Goal: Transaction & Acquisition: Purchase product/service

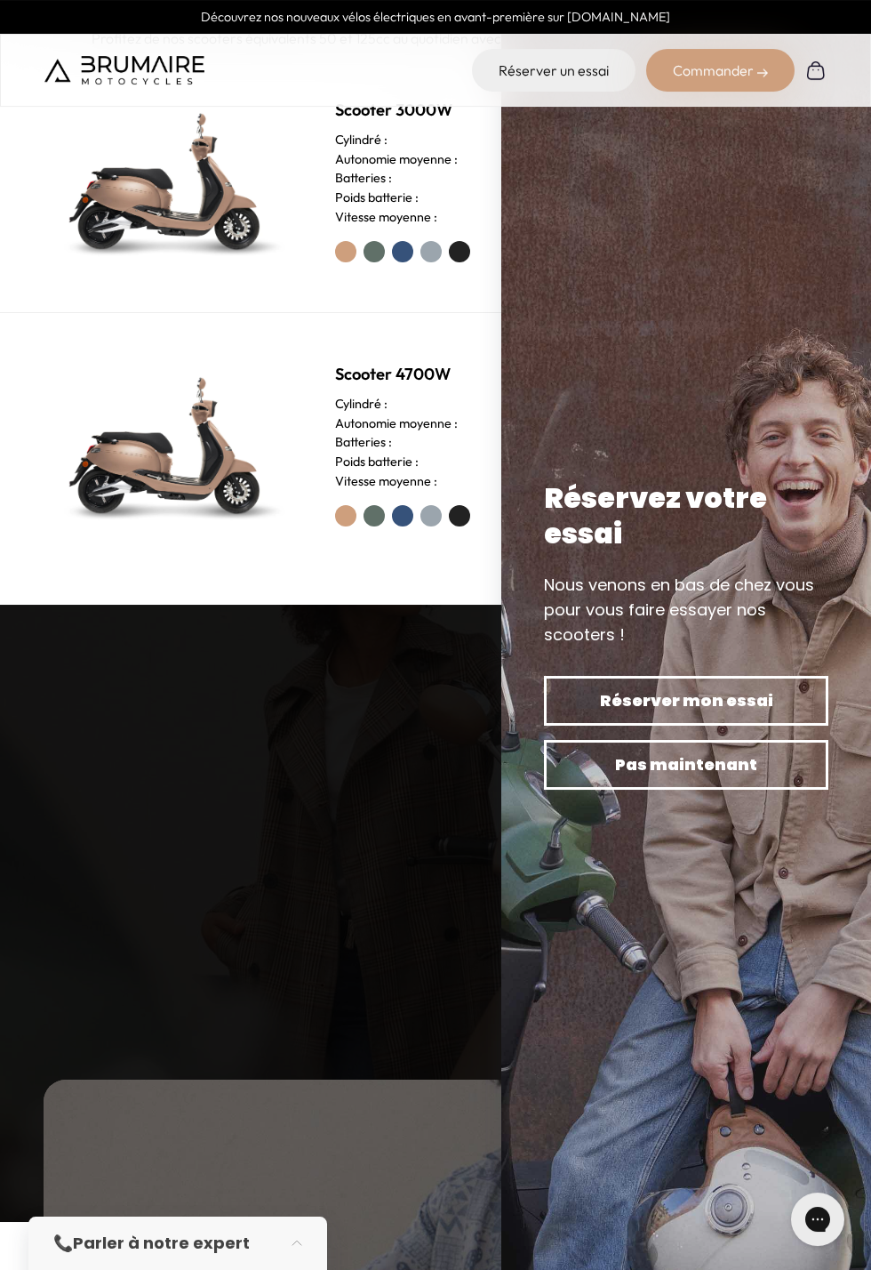
scroll to position [1406, 0]
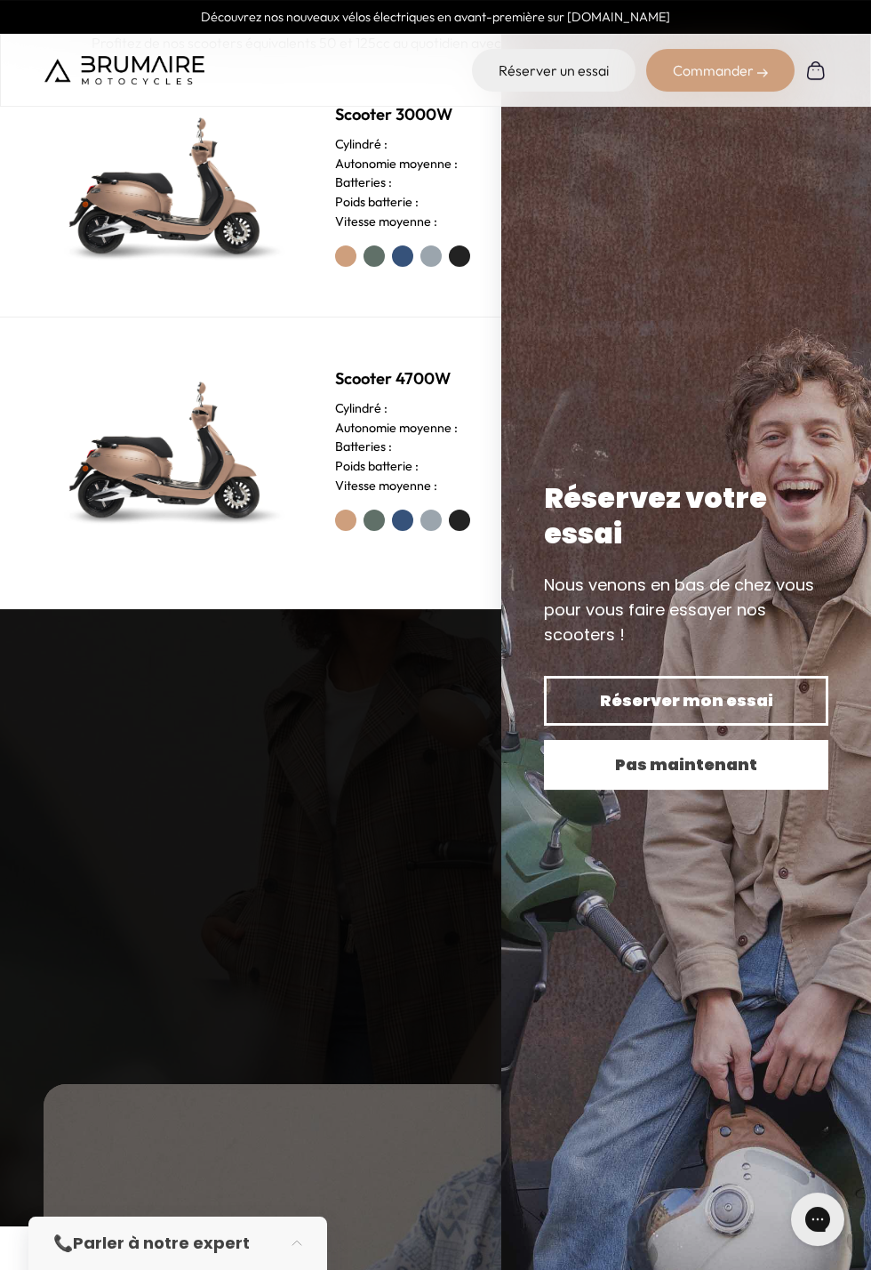
click at [798, 777] on span "Pas maintenant" at bounding box center [686, 764] width 222 height 25
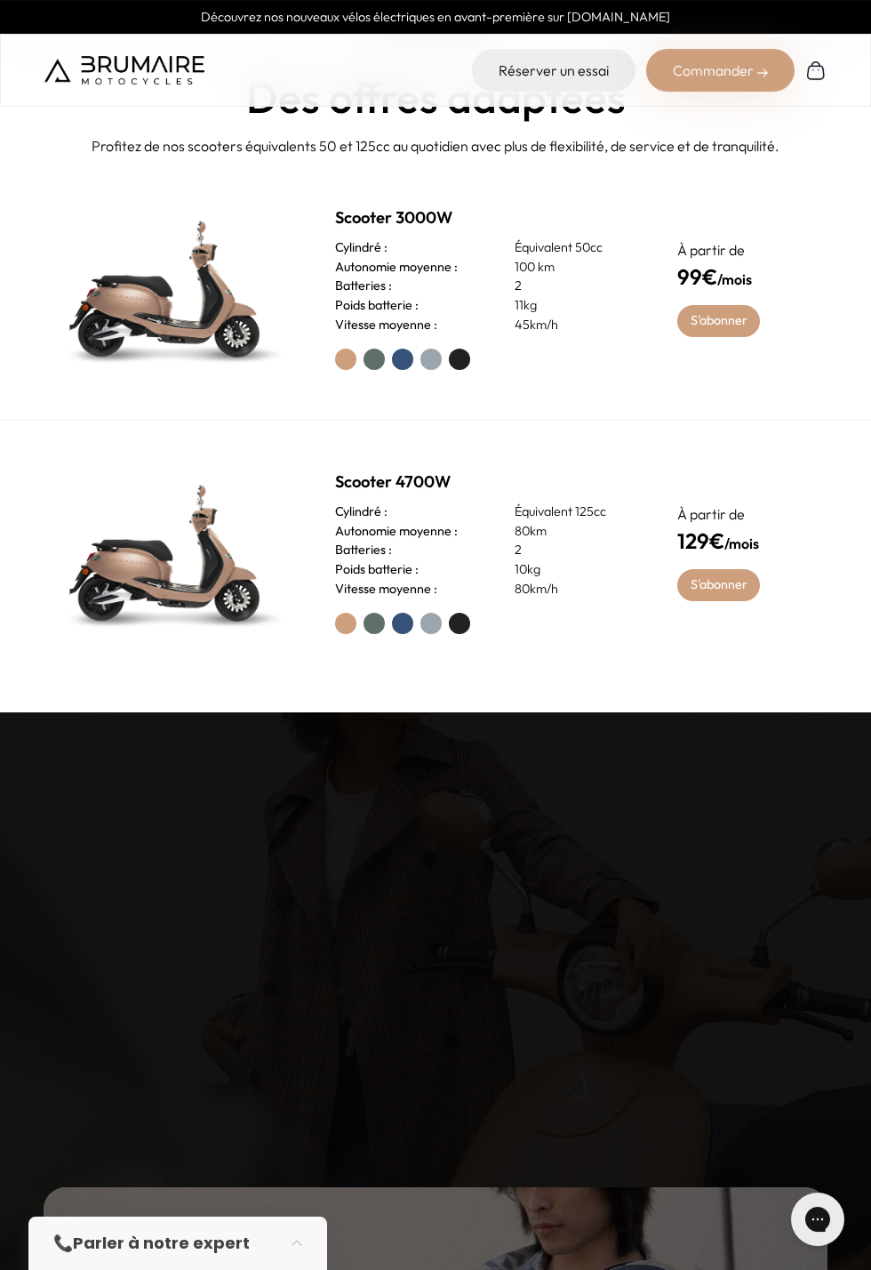
scroll to position [1299, 0]
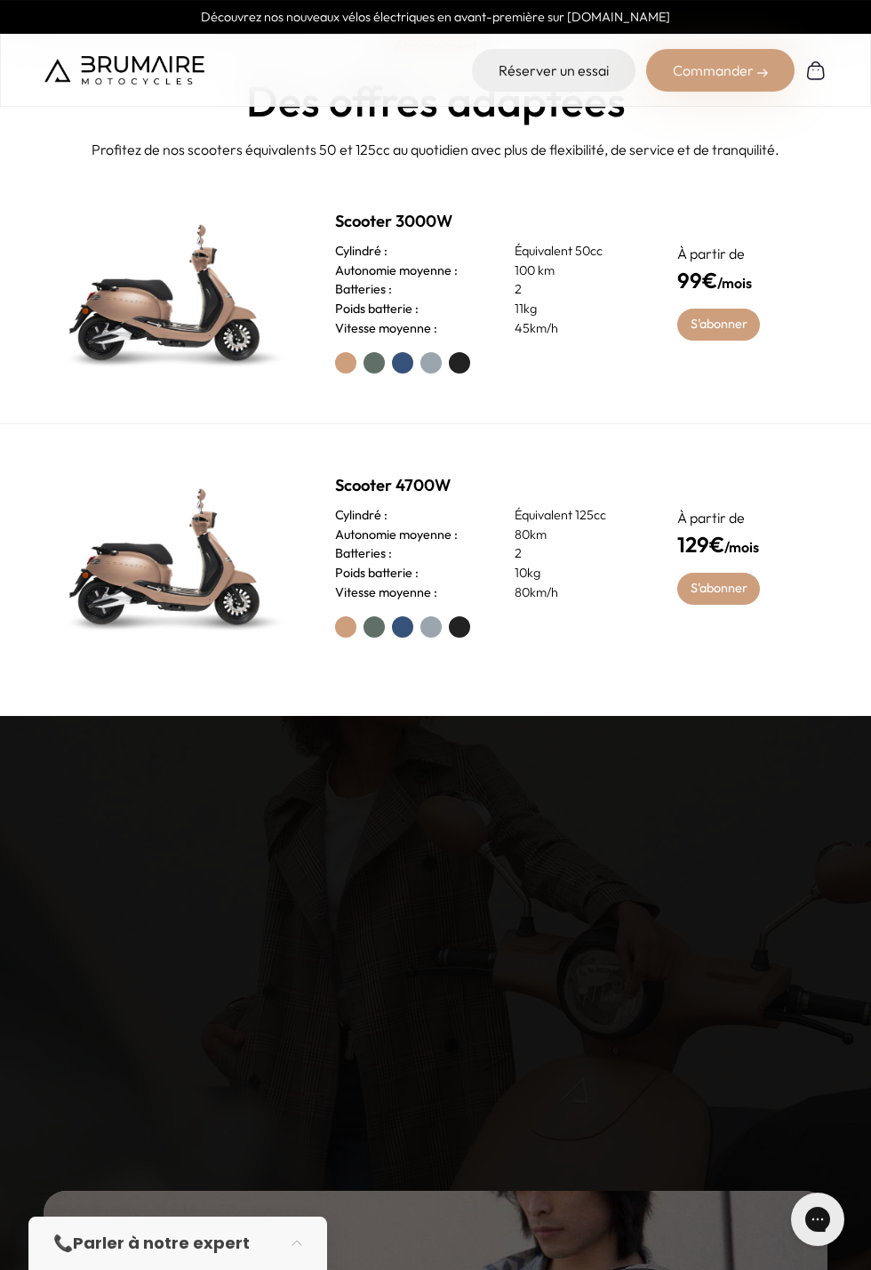
click at [401, 373] on label at bounding box center [402, 362] width 21 height 21
click at [734, 341] on link "S'abonner" at bounding box center [718, 325] width 83 height 32
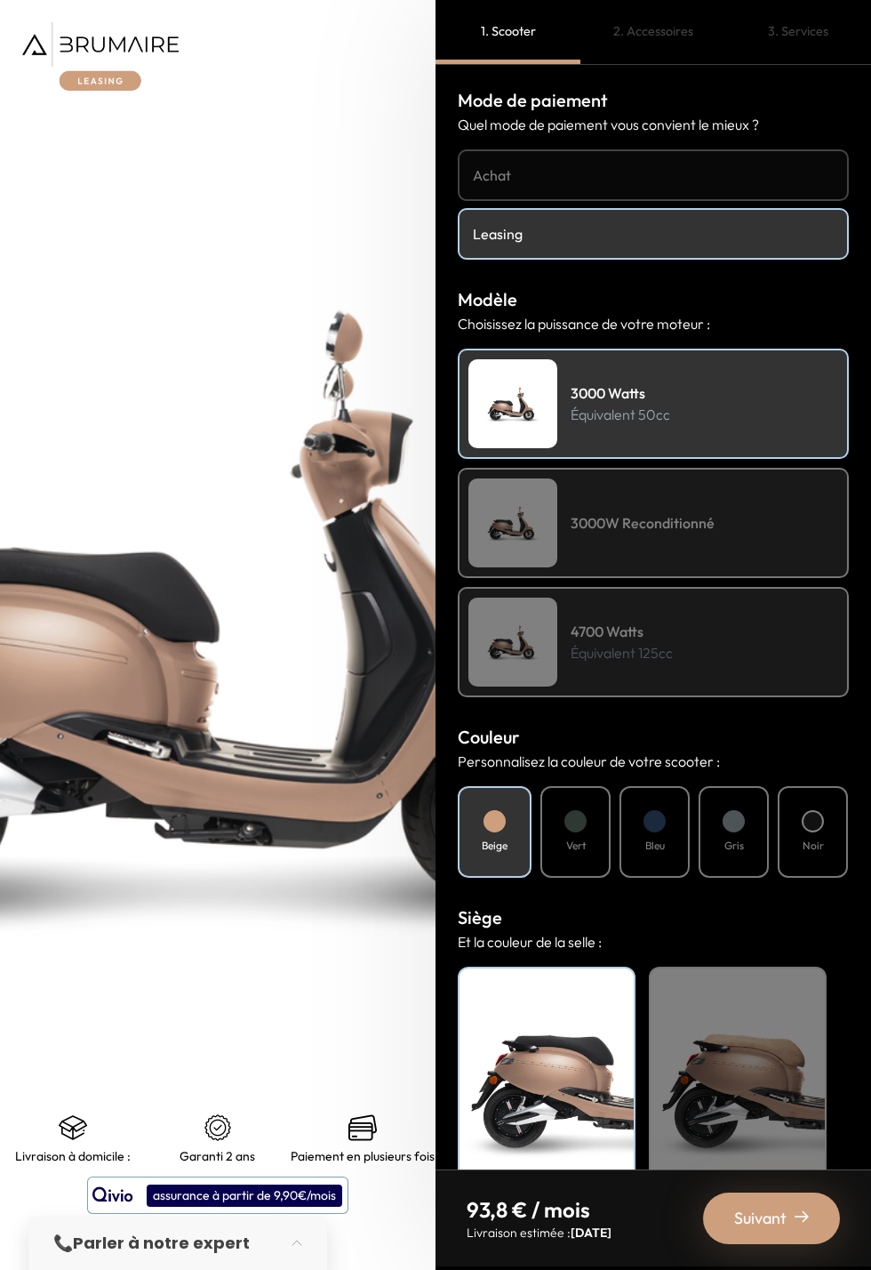
click at [774, 537] on div "3000W Reconditionné" at bounding box center [653, 523] width 391 height 110
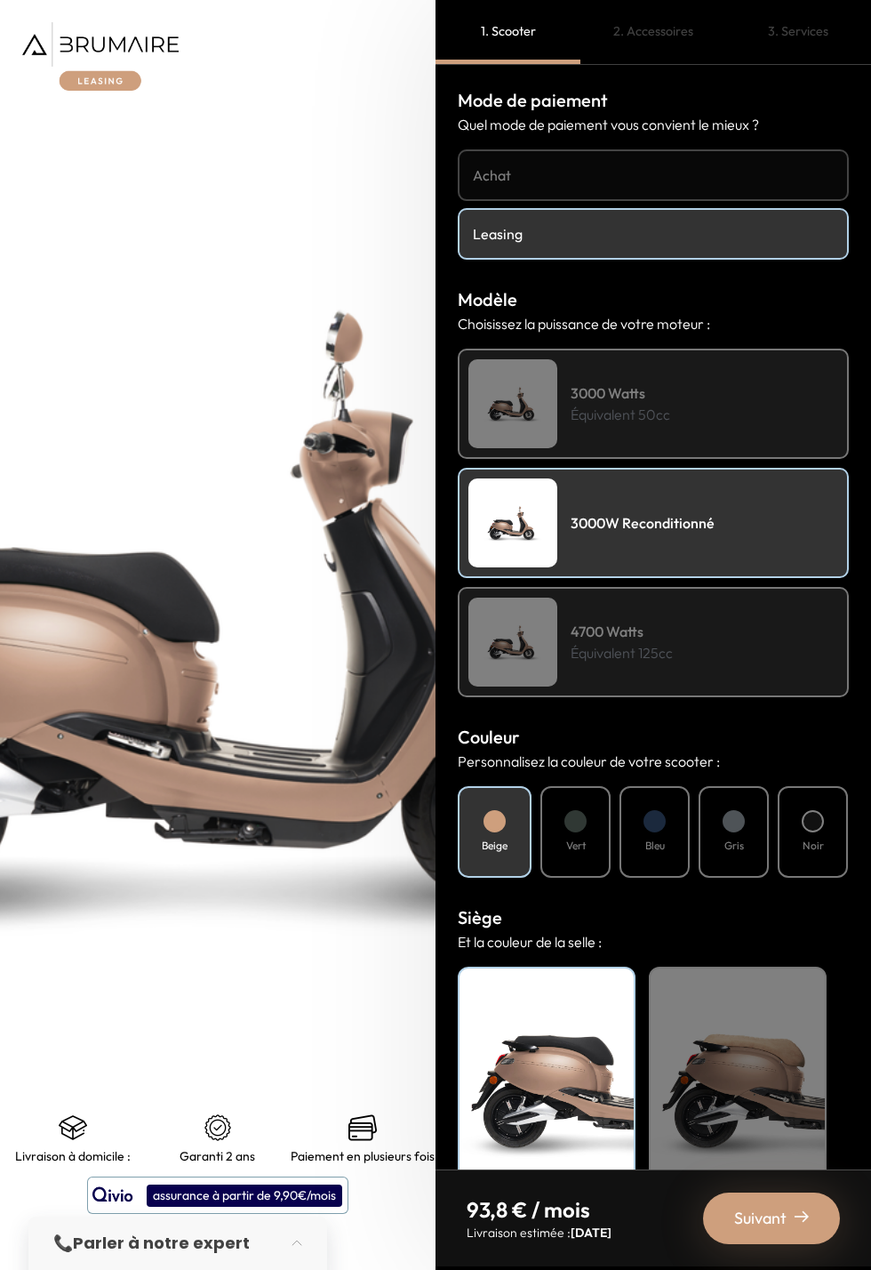
click at [794, 429] on div "3000 Watts Équivalent 50cc" at bounding box center [653, 404] width 391 height 110
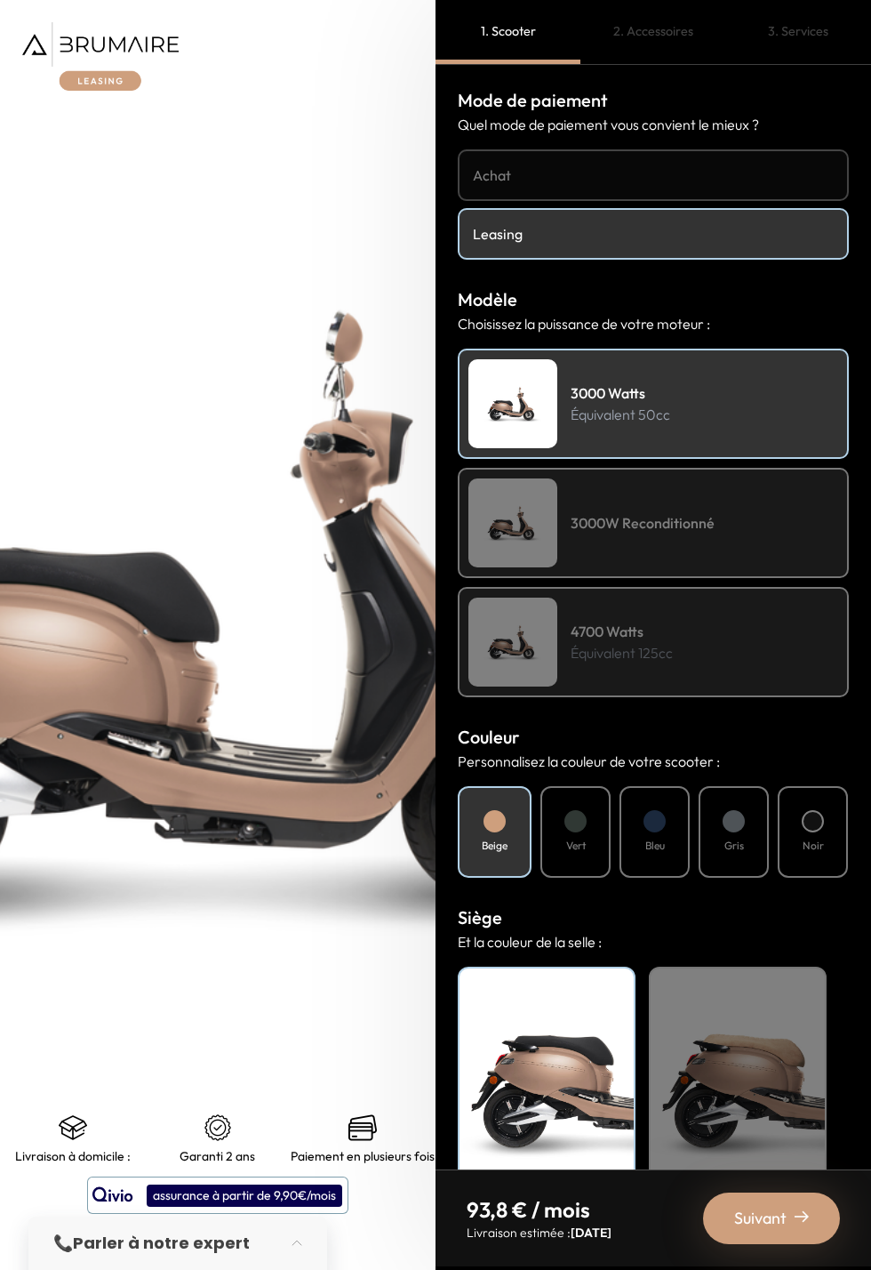
click at [653, 829] on div at bounding box center [655, 821] width 22 height 22
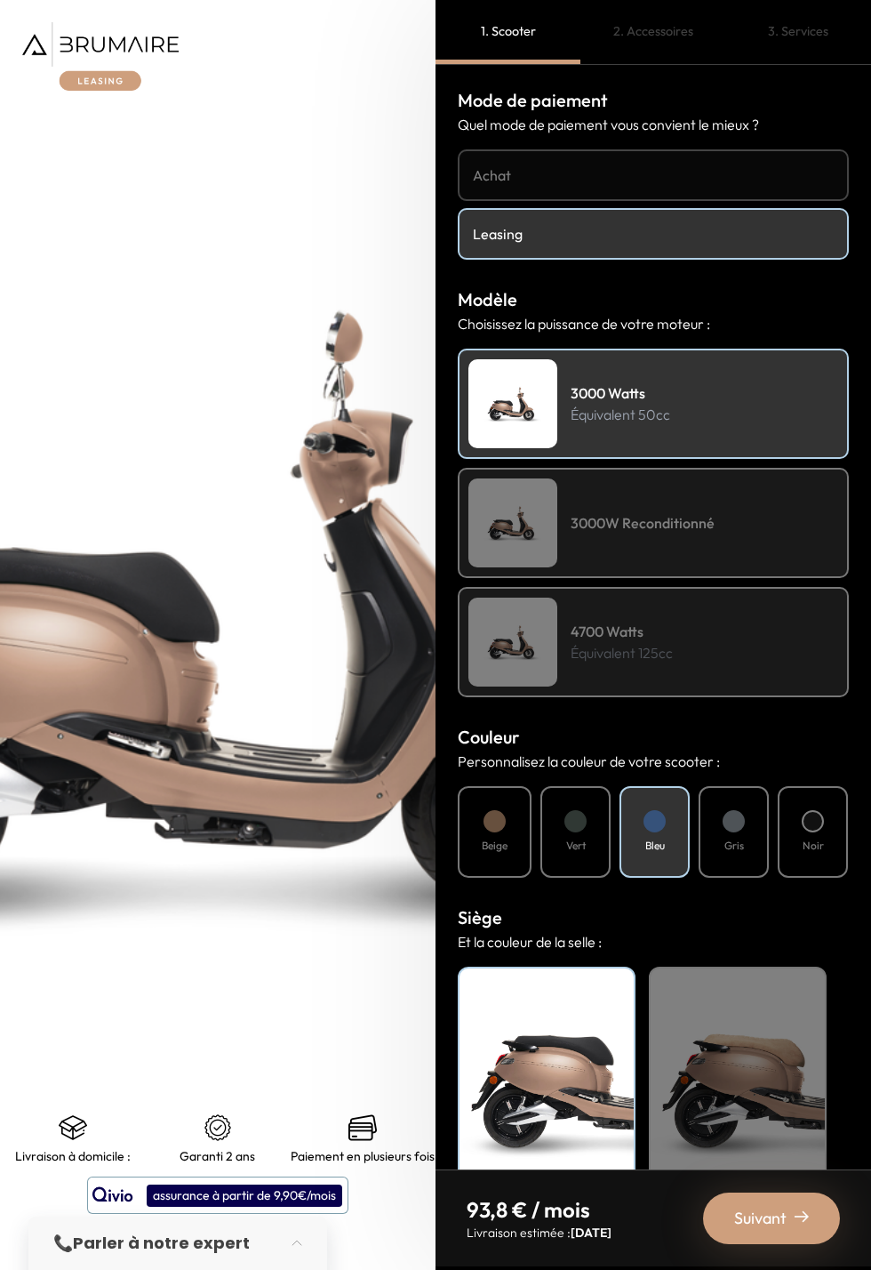
click at [549, 1126] on div "Noir" at bounding box center [547, 1077] width 178 height 222
click at [562, 1096] on div "Noir" at bounding box center [547, 1077] width 178 height 222
click at [733, 1118] on div "Beige" at bounding box center [738, 1077] width 178 height 222
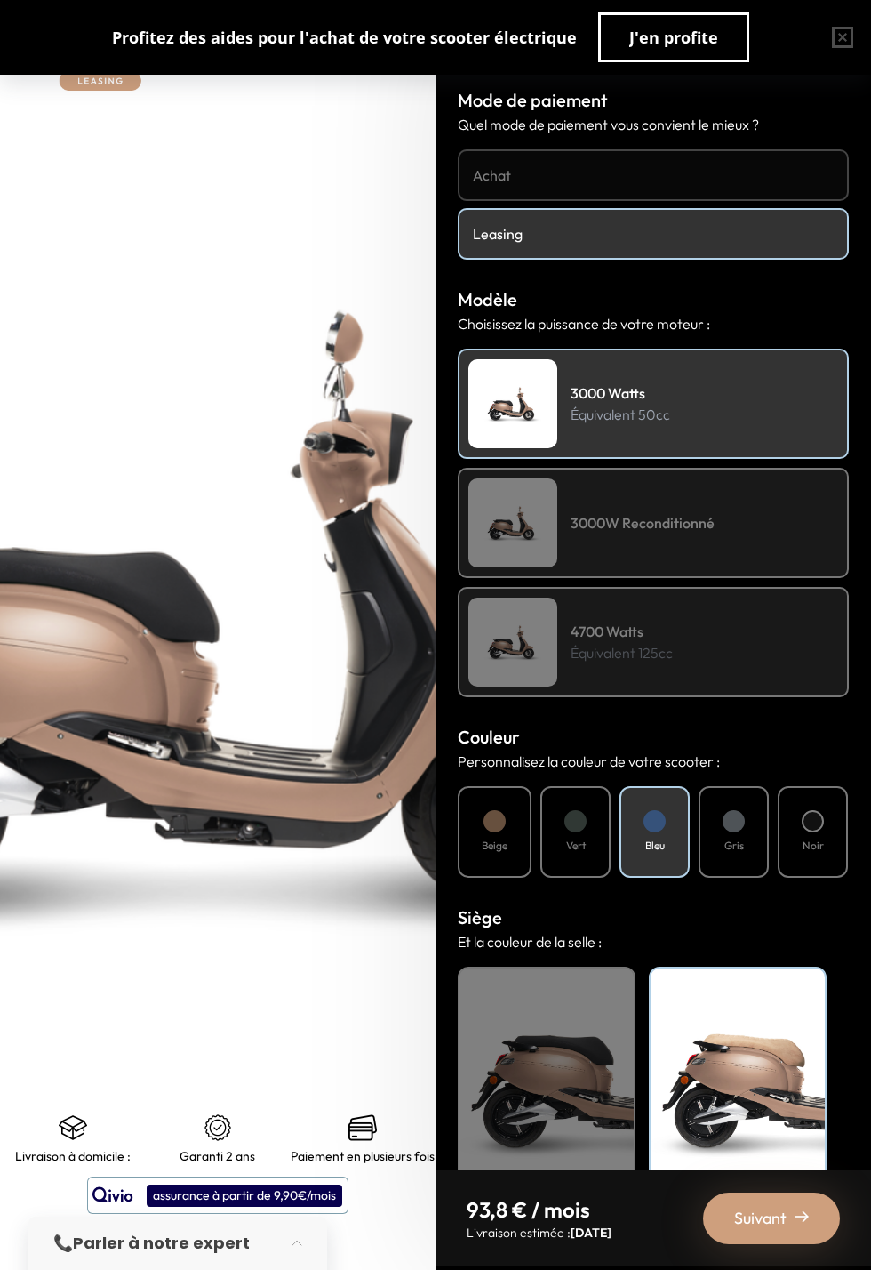
click at [786, 1230] on span "Suivant" at bounding box center [760, 1218] width 52 height 25
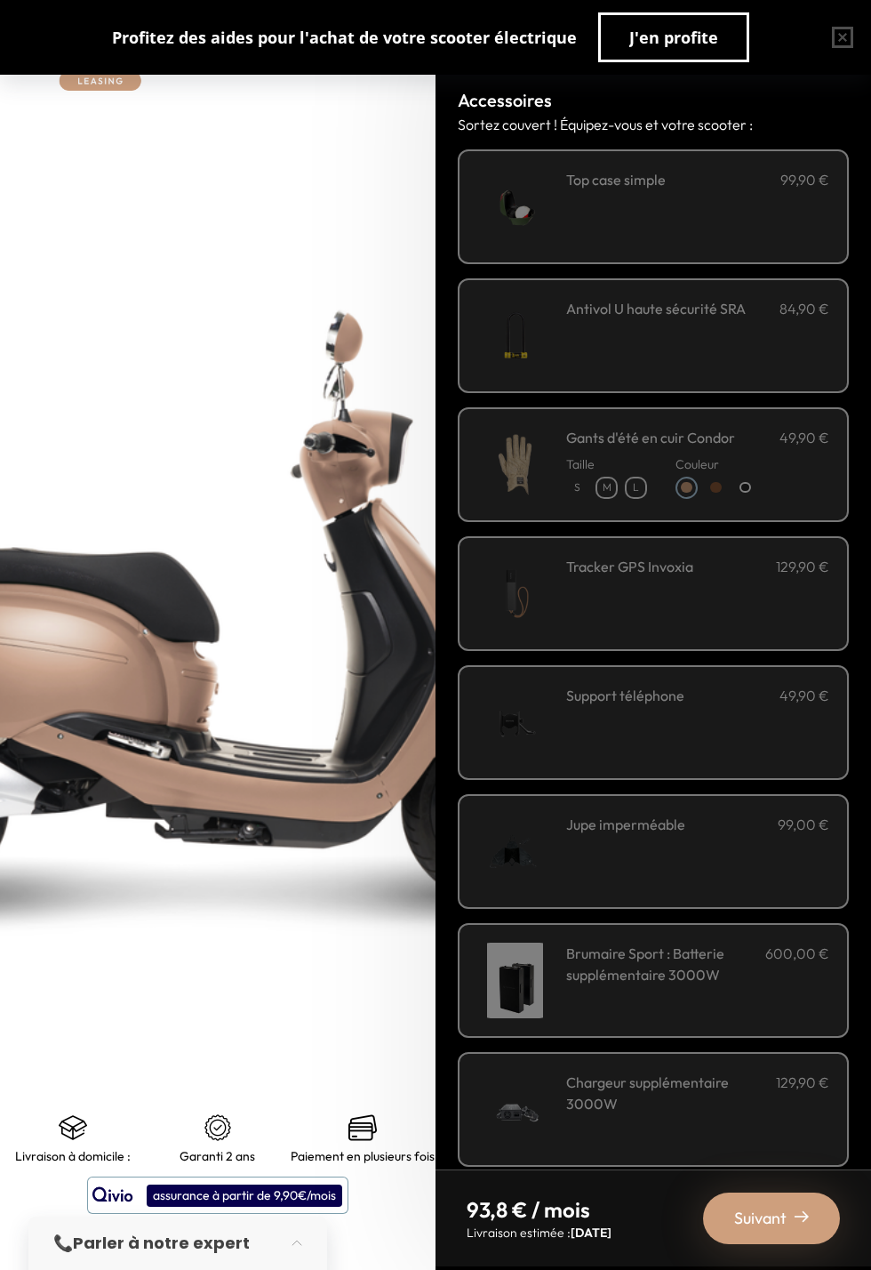
click at [786, 220] on div "**********" at bounding box center [697, 207] width 263 height 76
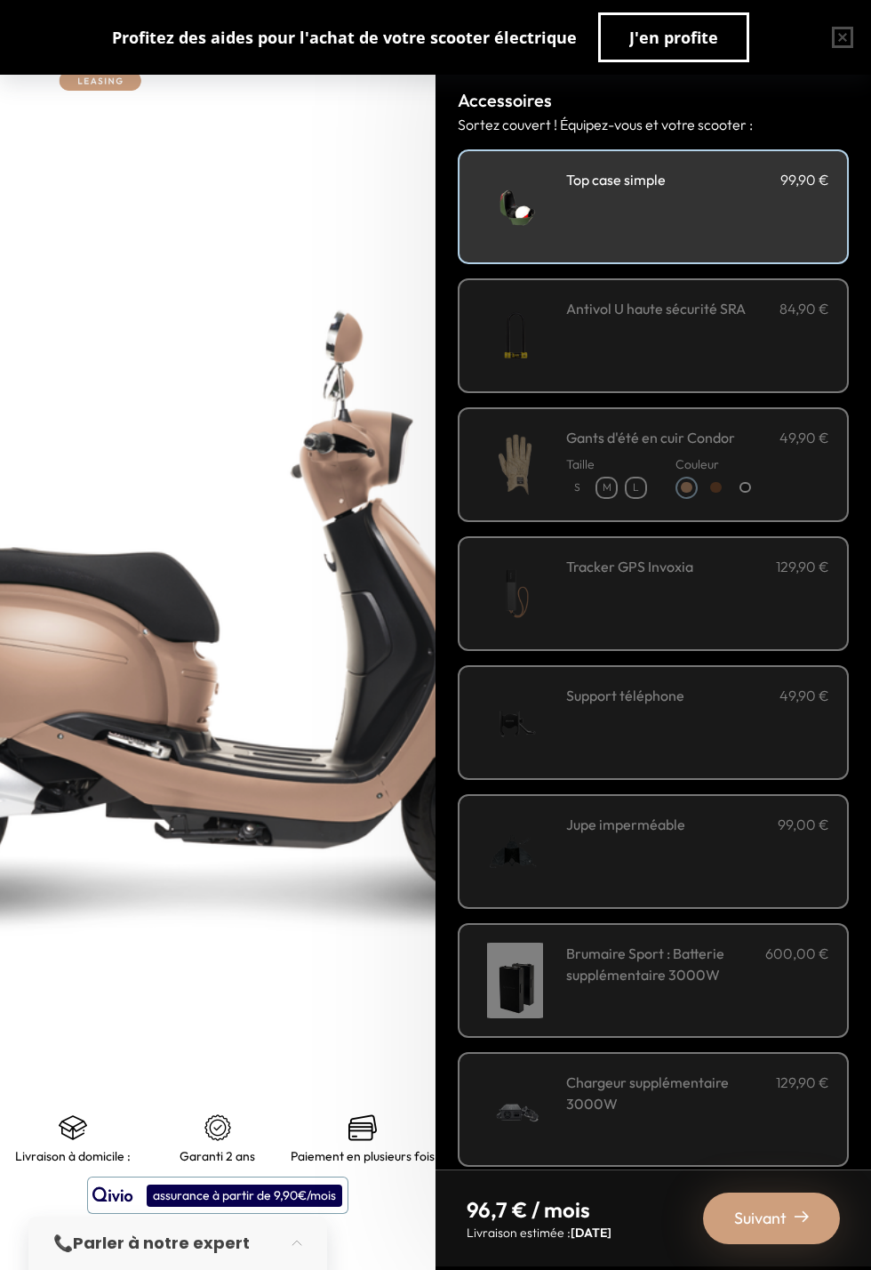
click at [801, 366] on div "Antivol U haute sécurité SRA 84,90 €" at bounding box center [697, 336] width 263 height 76
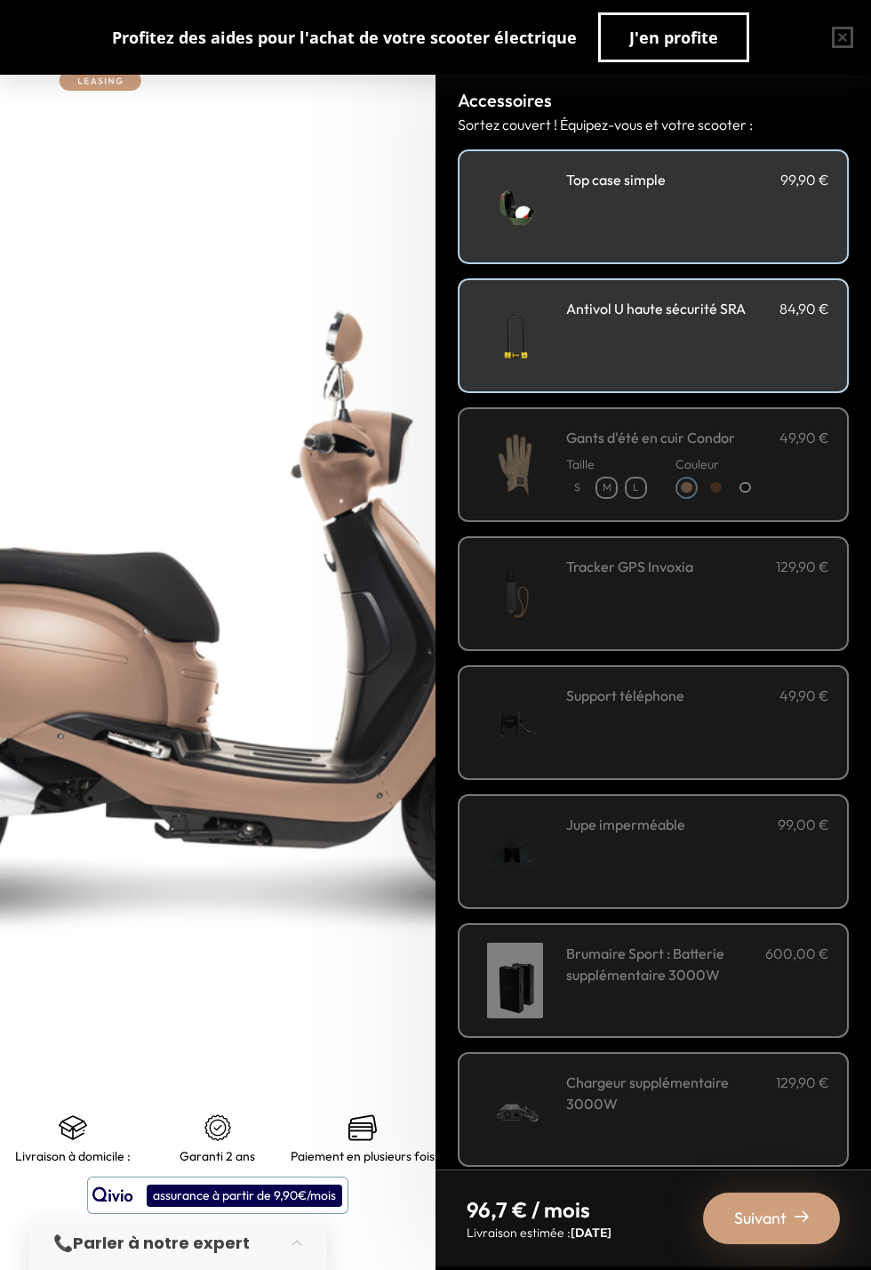
click at [814, 352] on div "Antivol U haute sécurité SRA 84,90 €" at bounding box center [697, 336] width 263 height 76
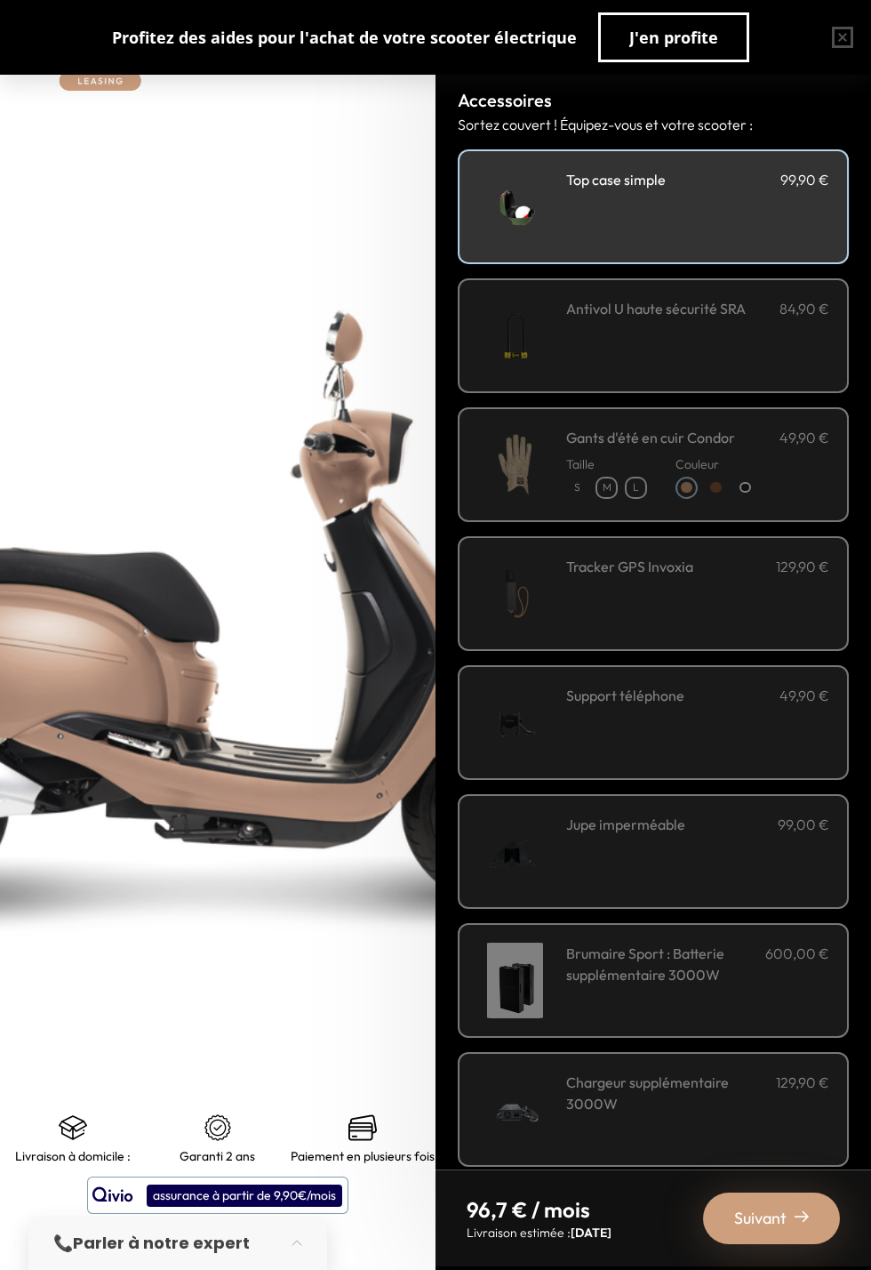
click at [787, 363] on div "Antivol U haute sécurité SRA 84,90 €" at bounding box center [697, 336] width 263 height 76
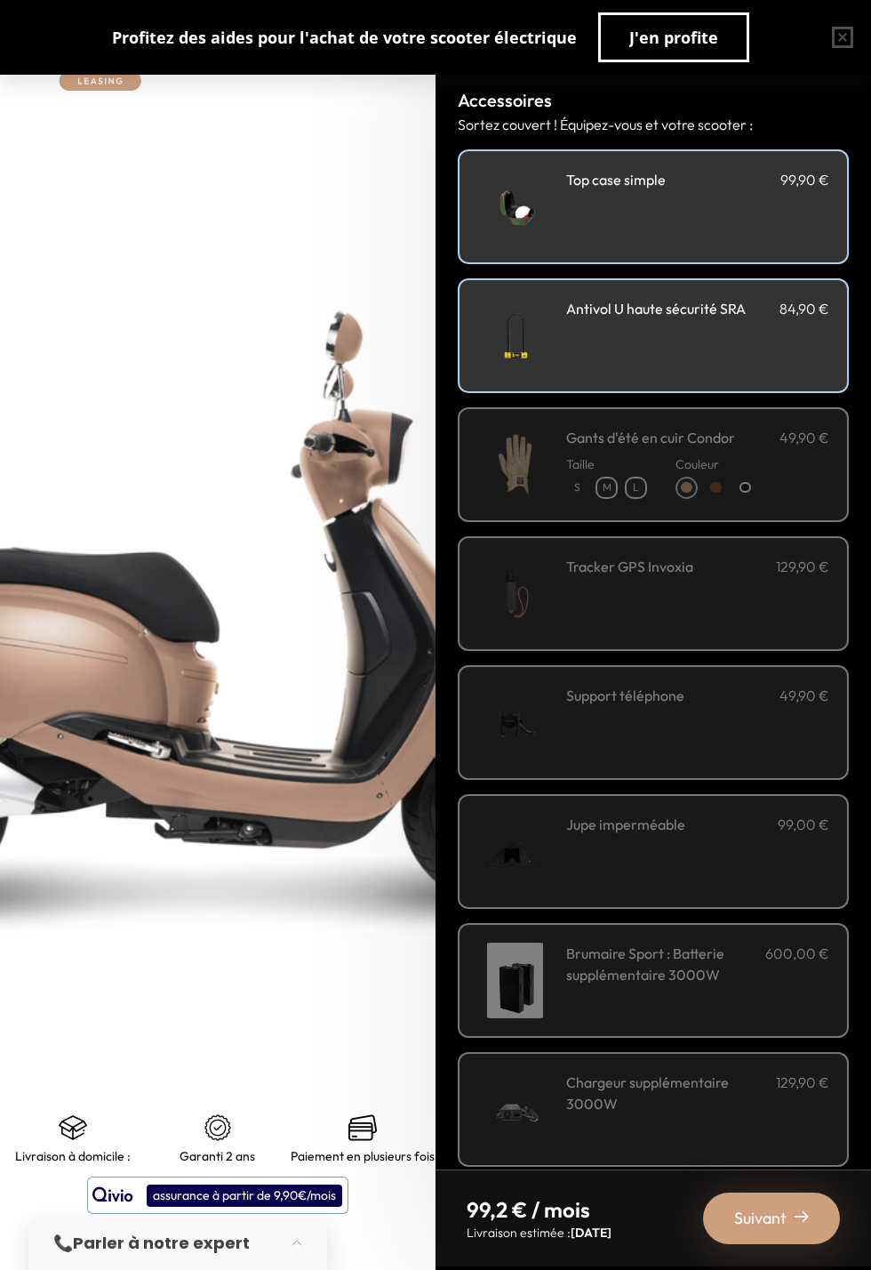
click at [794, 731] on div "Support téléphone 49,90 €" at bounding box center [697, 723] width 263 height 76
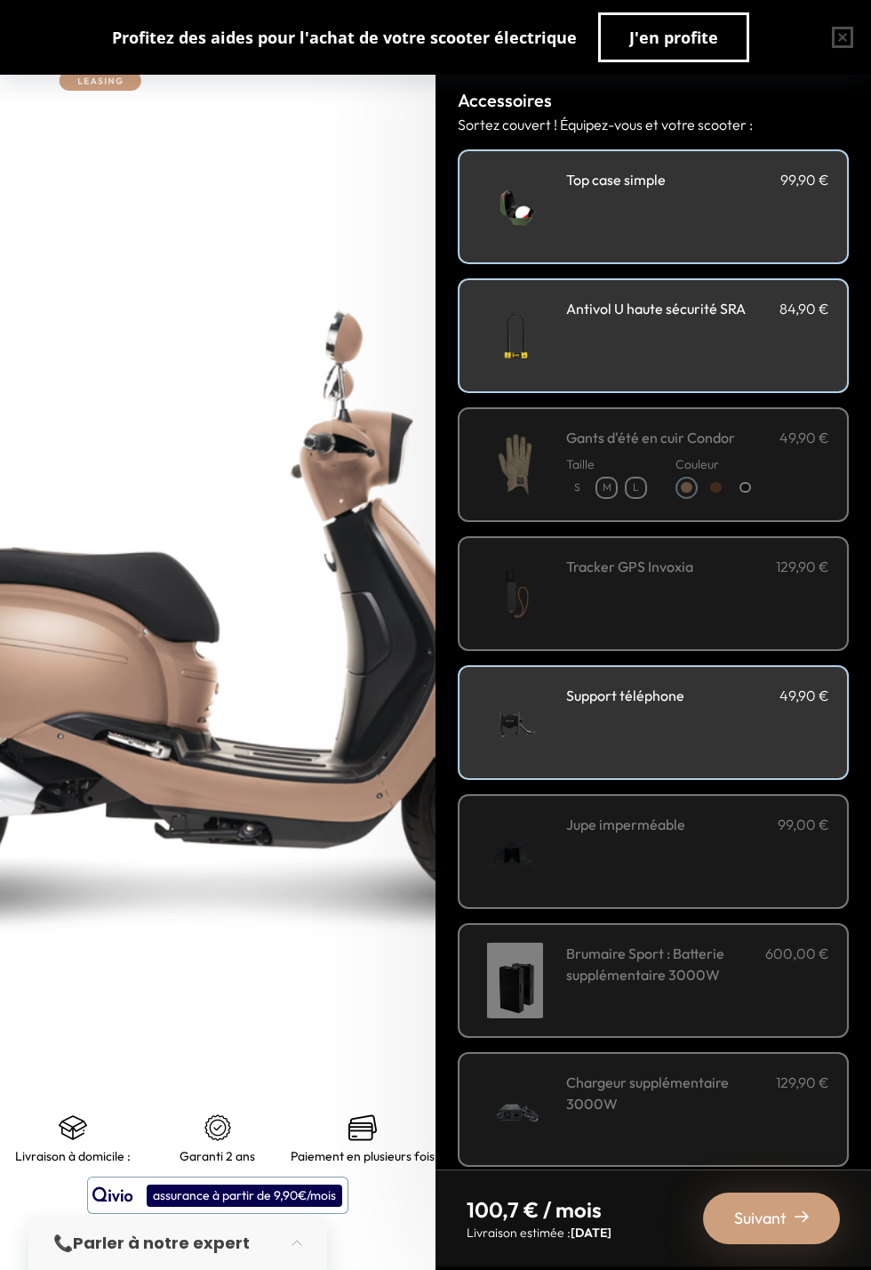
click at [811, 830] on p "99,00 €" at bounding box center [804, 824] width 52 height 21
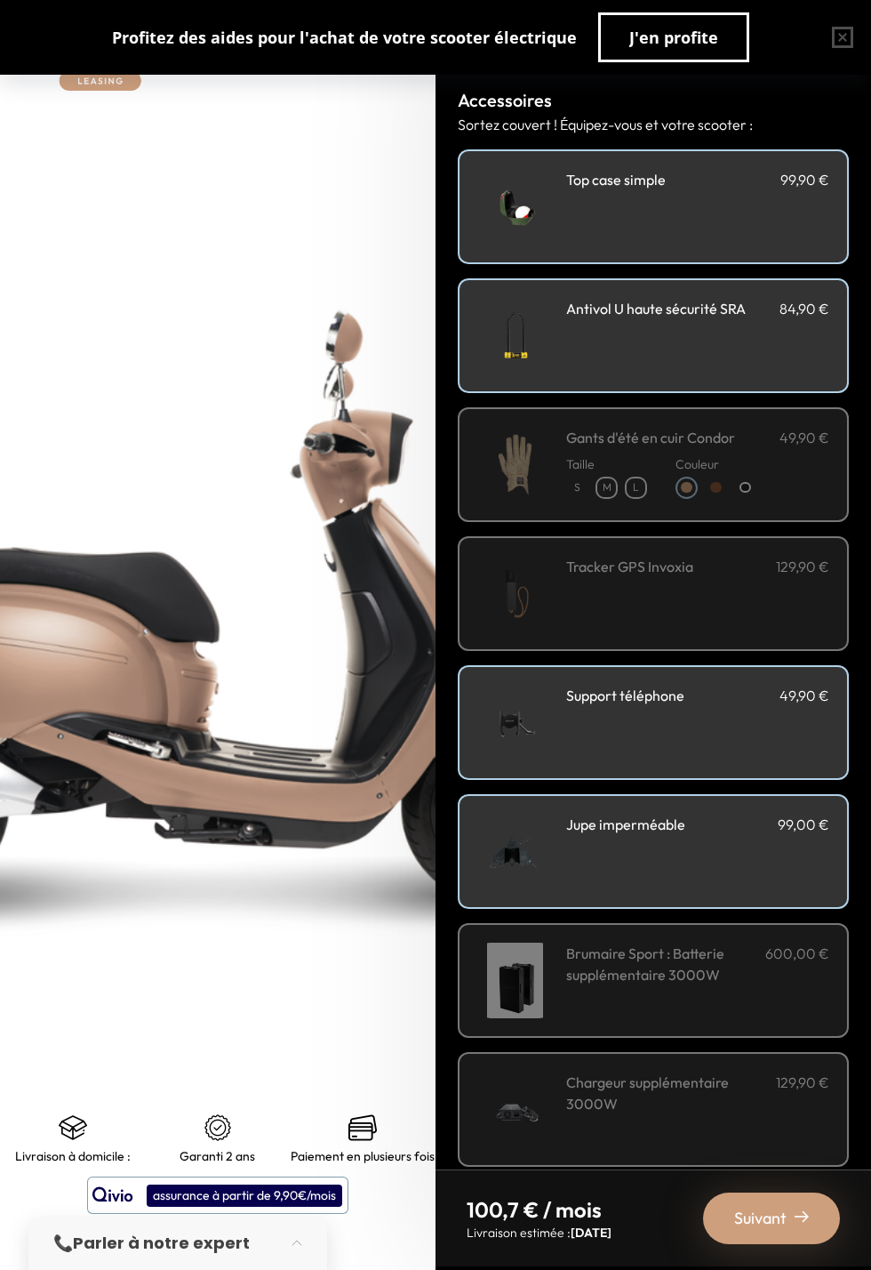
click at [793, 978] on p "600,00 €" at bounding box center [797, 963] width 64 height 43
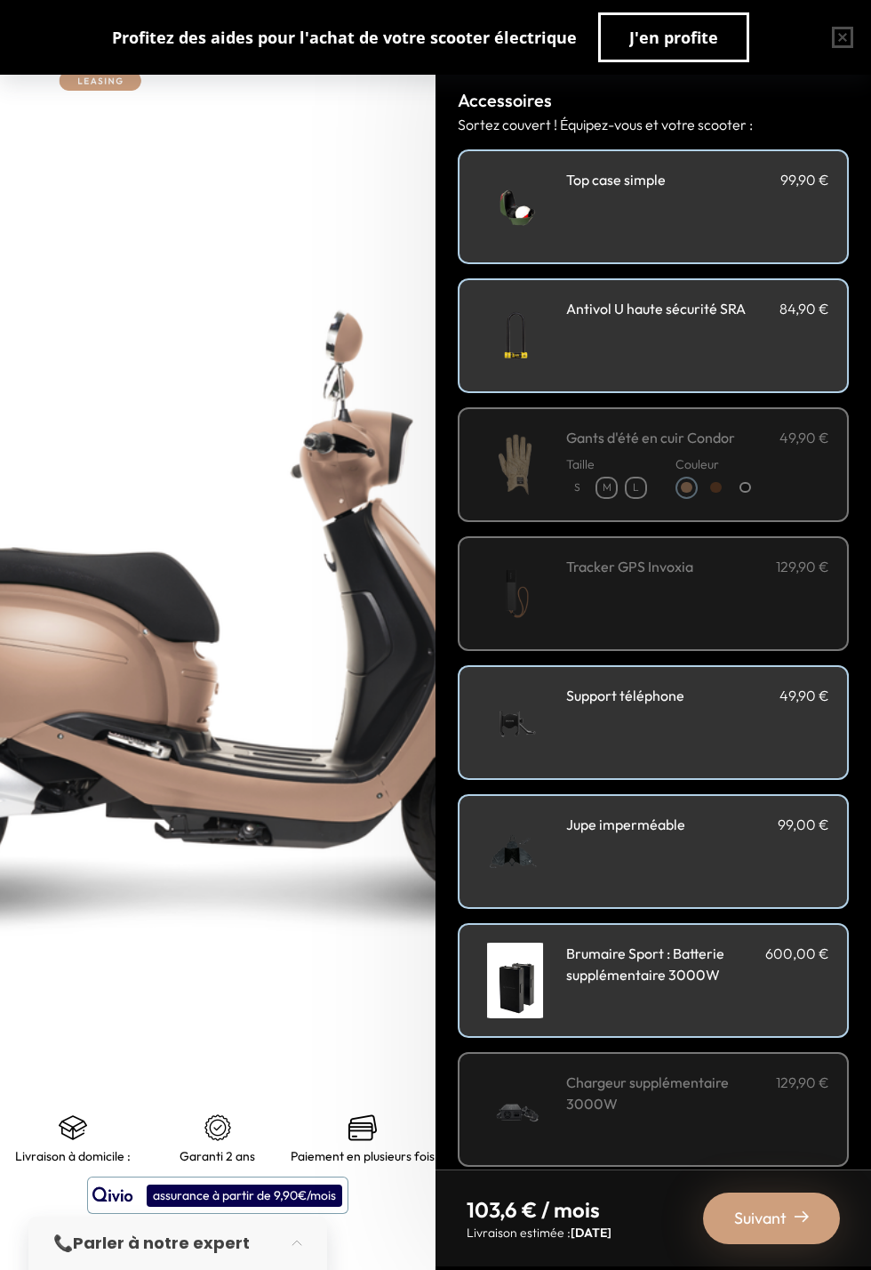
click at [770, 1071] on h3 "Chargeur supplémentaire 3000W" at bounding box center [671, 1092] width 210 height 43
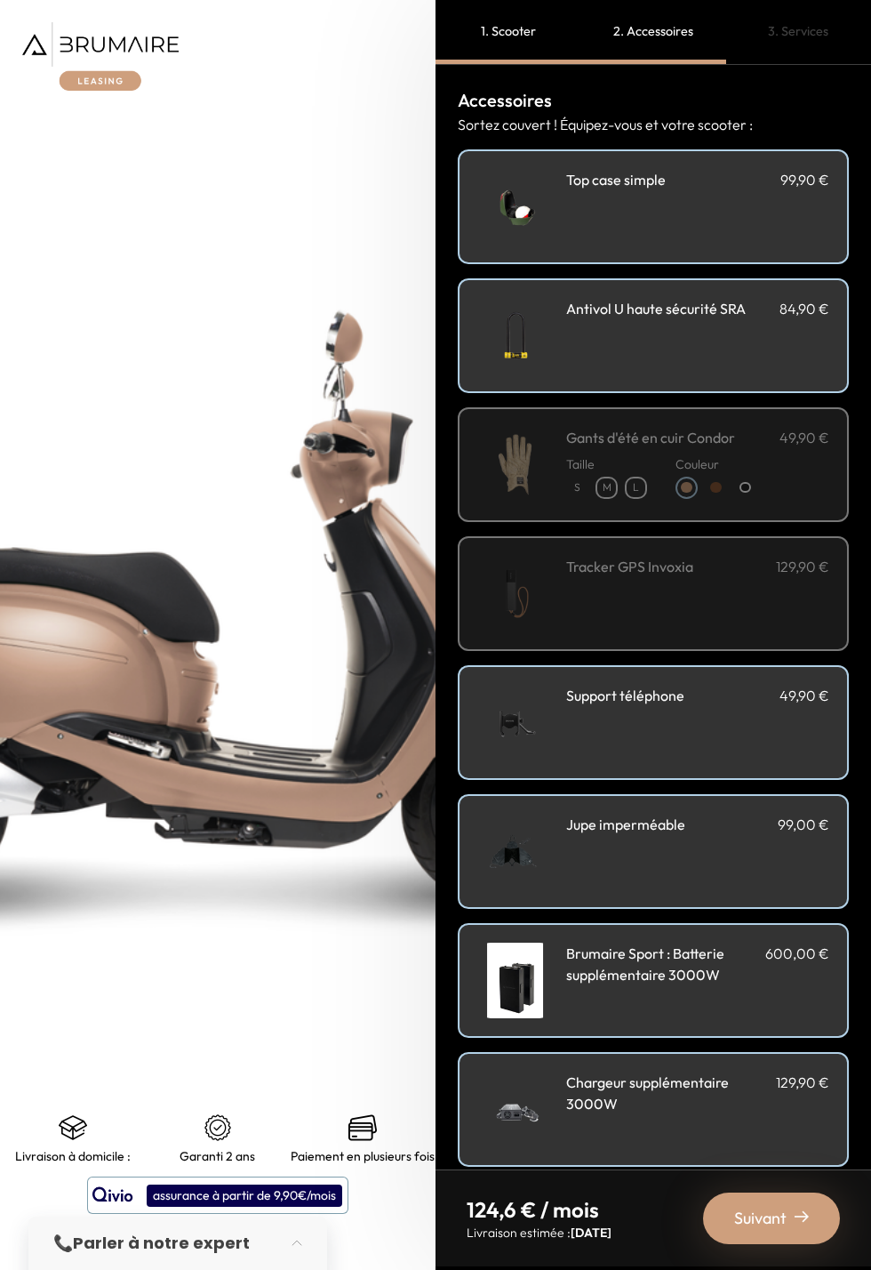
click at [824, 610] on div "Tracker GPS Invoxia 129,90 €" at bounding box center [697, 594] width 263 height 76
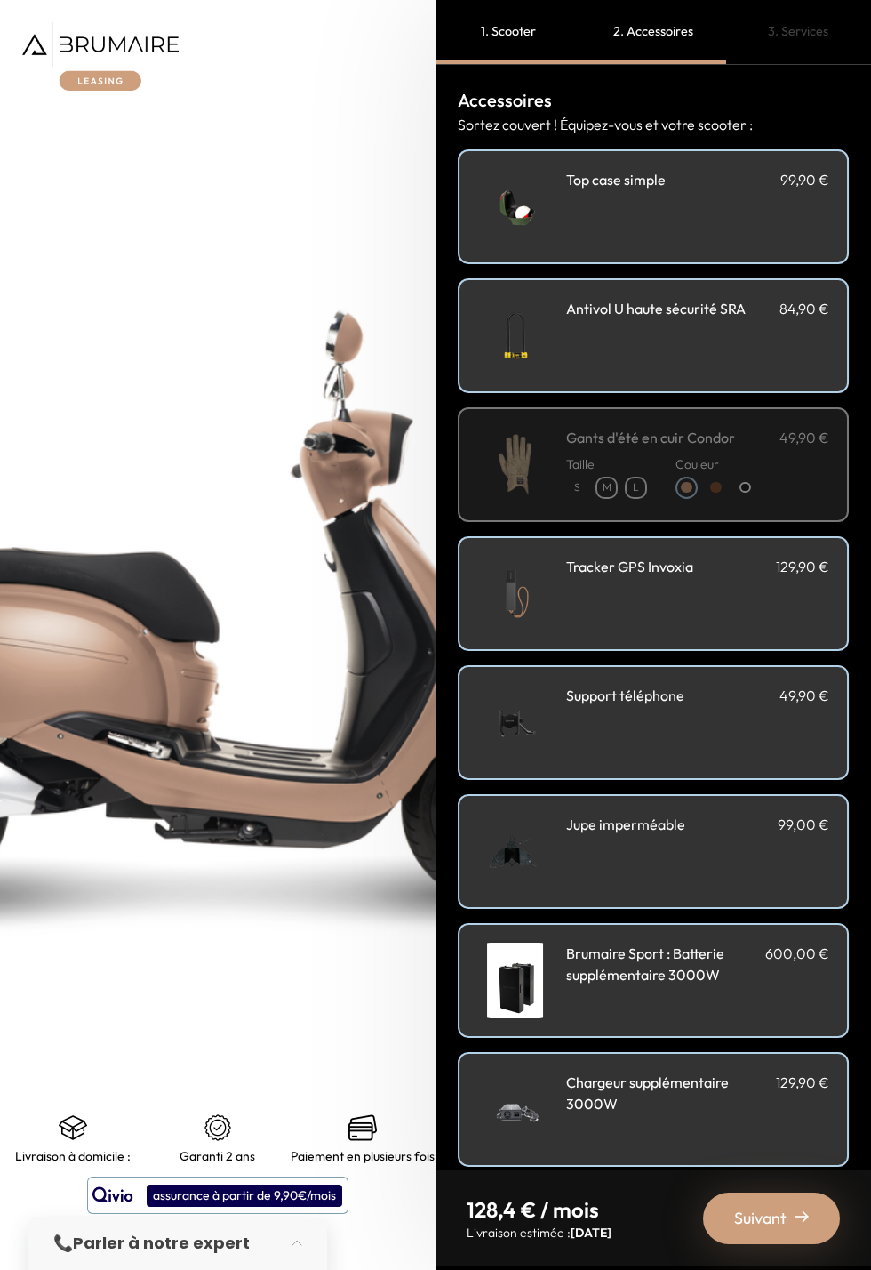
click at [809, 1223] on img at bounding box center [802, 1216] width 14 height 14
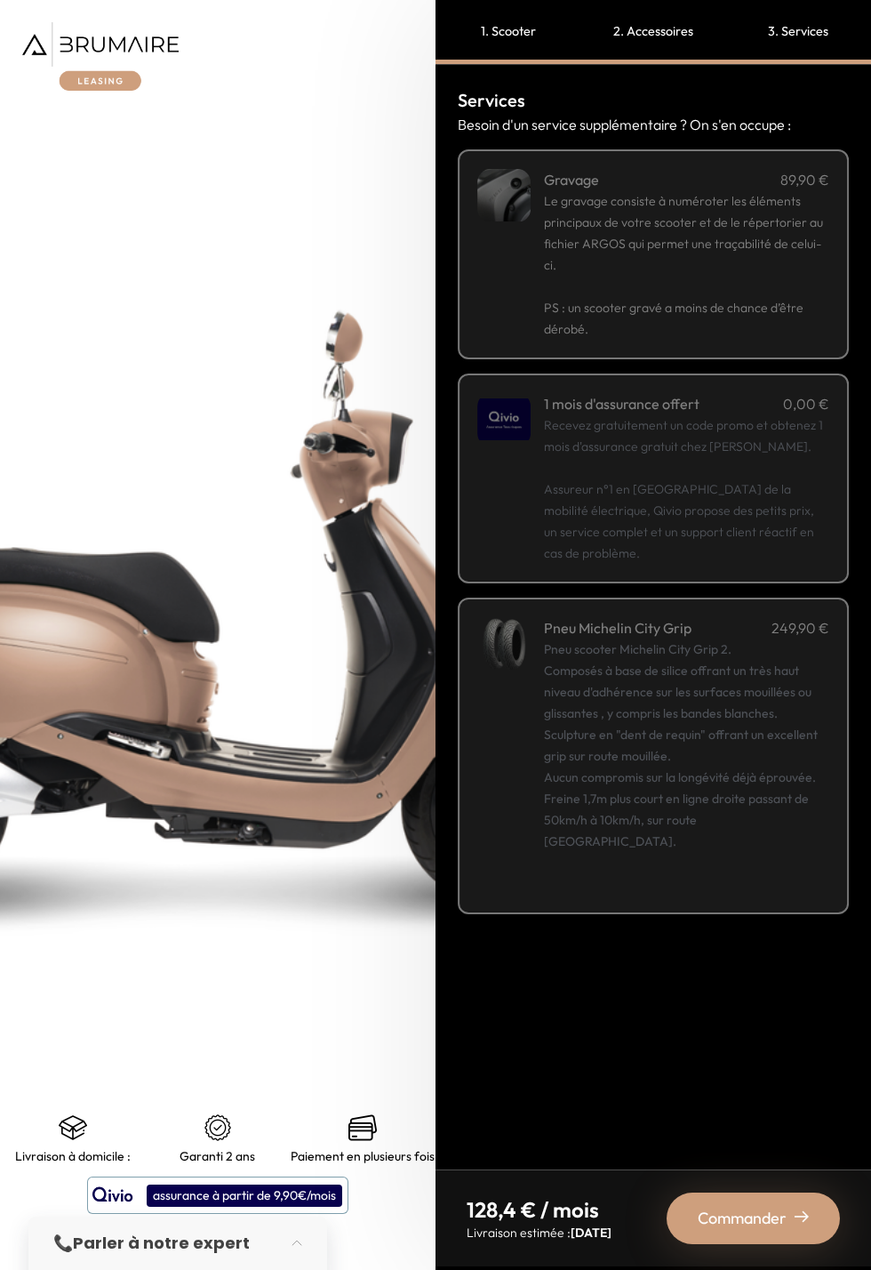
click at [830, 810] on div "Pneu scooter Michelin City Grip 2. Composés à base de silice offrant un très ha…" at bounding box center [686, 766] width 285 height 256
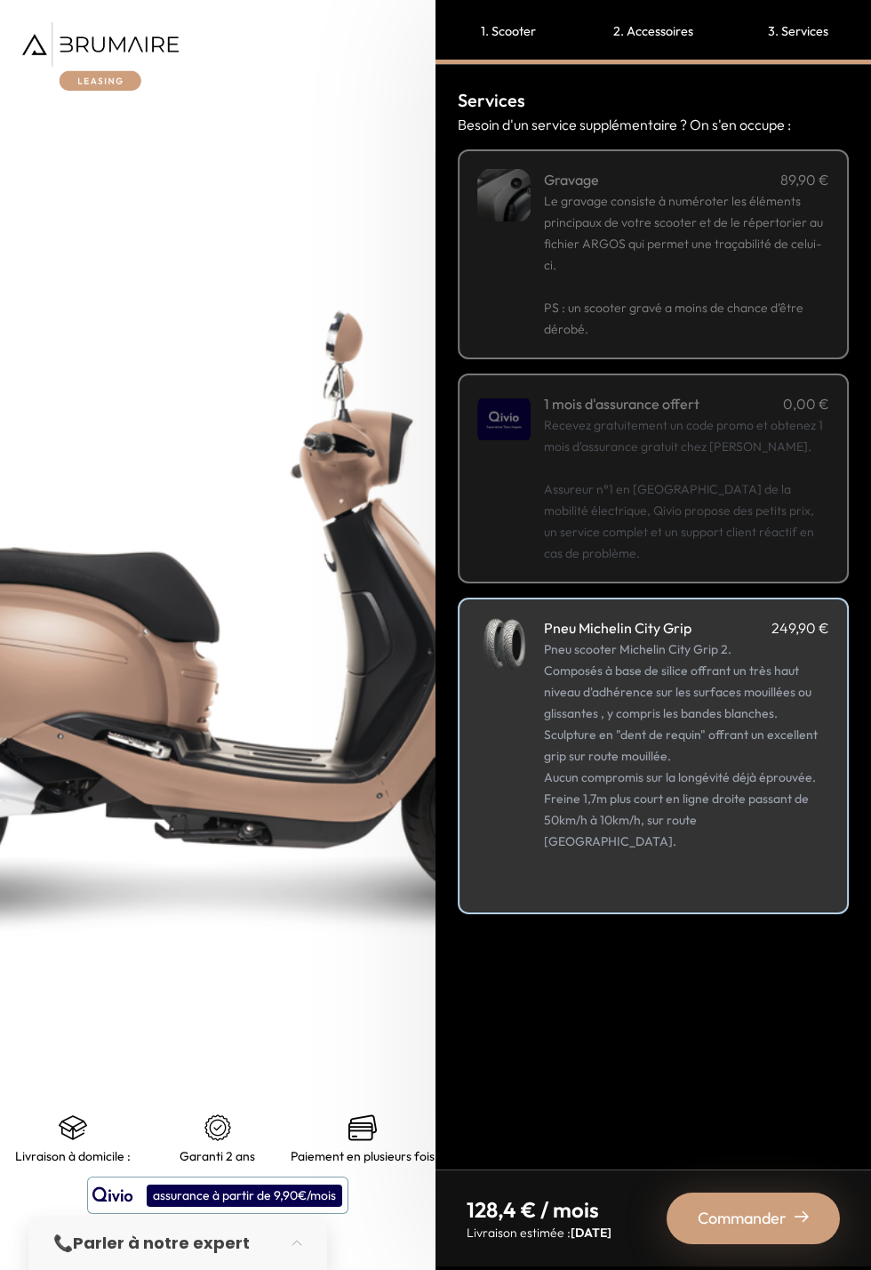
click at [786, 473] on p "Recevez gratuitement un code promo et obtenez 1 mois d'assurance gratuit chez […" at bounding box center [686, 488] width 285 height 149
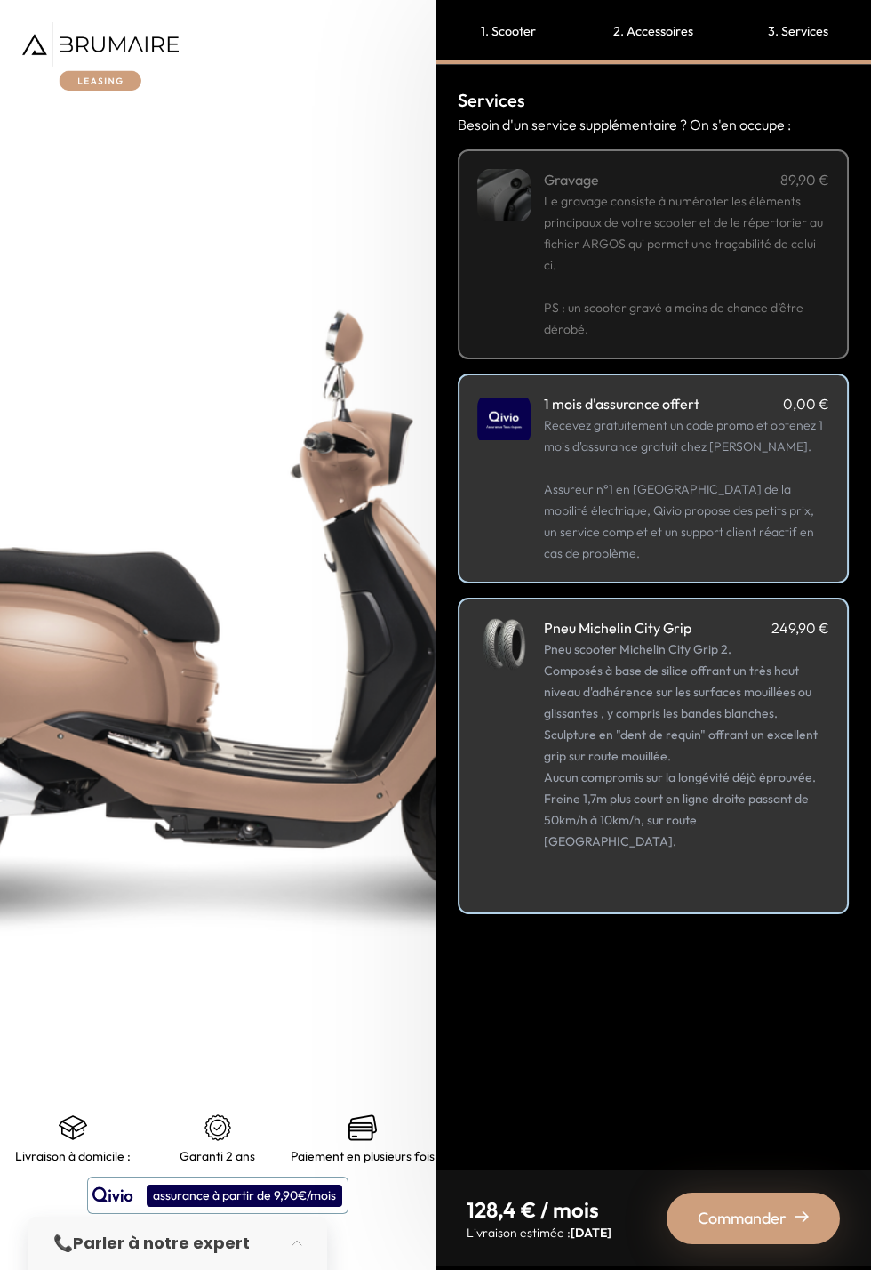
click at [798, 300] on span "PS : un scooter gravé a moins de chance d’être dérobé." at bounding box center [674, 318] width 260 height 37
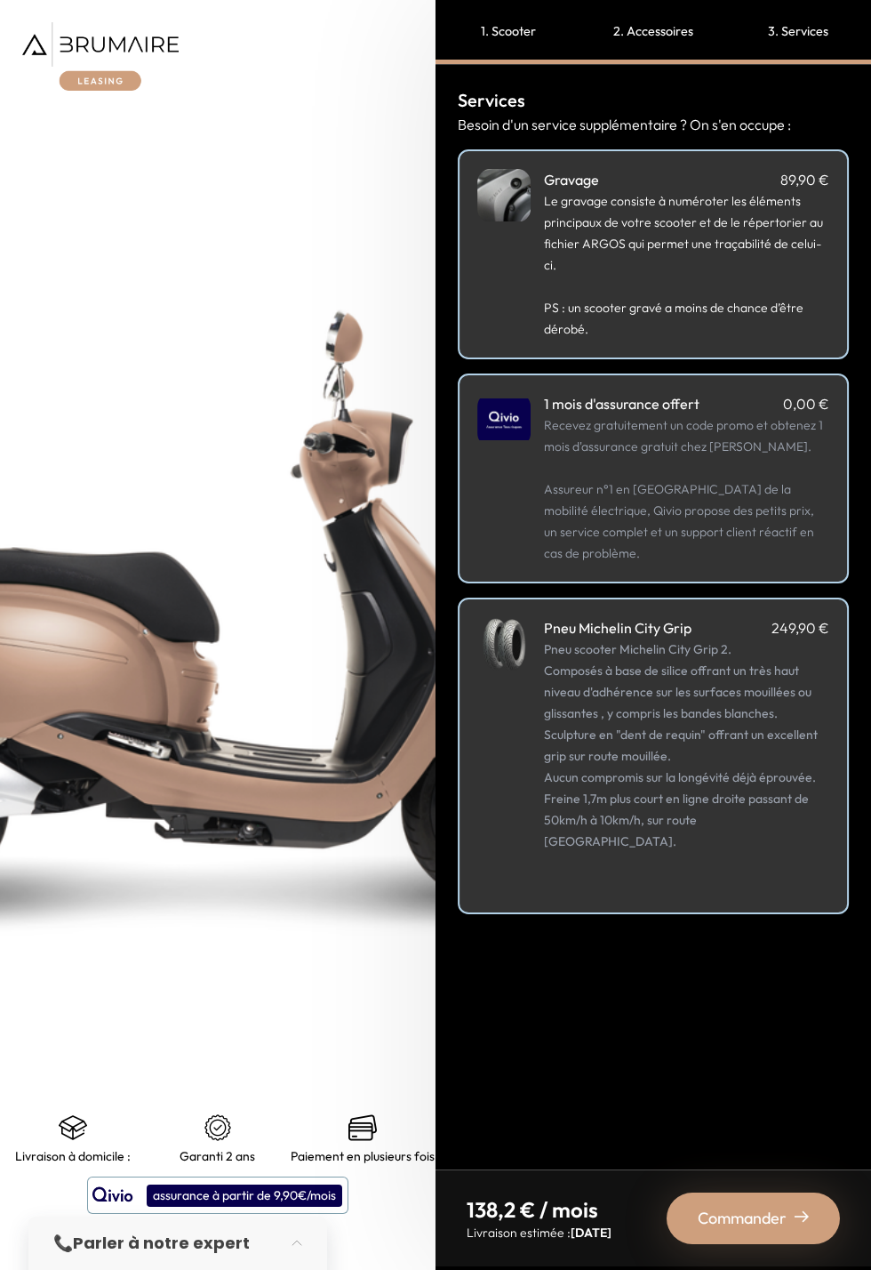
click at [785, 1230] on span "Commander" at bounding box center [742, 1218] width 89 height 25
